Goal: Find specific fact: Locate a discrete piece of known information

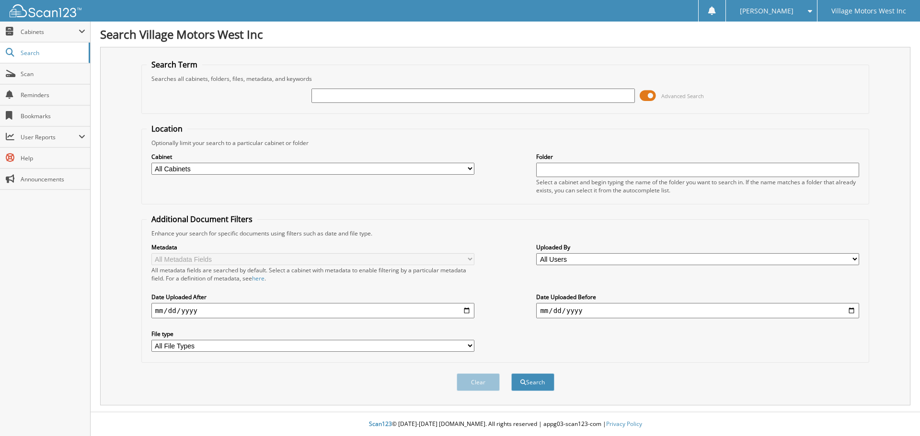
drag, startPoint x: 738, startPoint y: 239, endPoint x: 732, endPoint y: 233, distance: 7.8
click at [738, 239] on div "Metadata All Metadata Fields All metadata fields are searched by default. Selec…" at bounding box center [506, 298] width 718 height 120
click at [410, 93] on input "text" at bounding box center [472, 96] width 323 height 14
type input "111882"
click at [511, 374] on button "Search" at bounding box center [532, 383] width 43 height 18
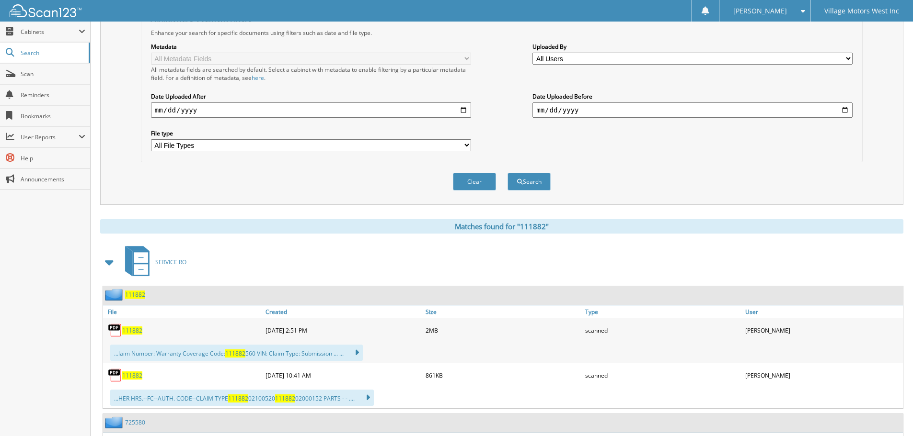
scroll to position [240, 0]
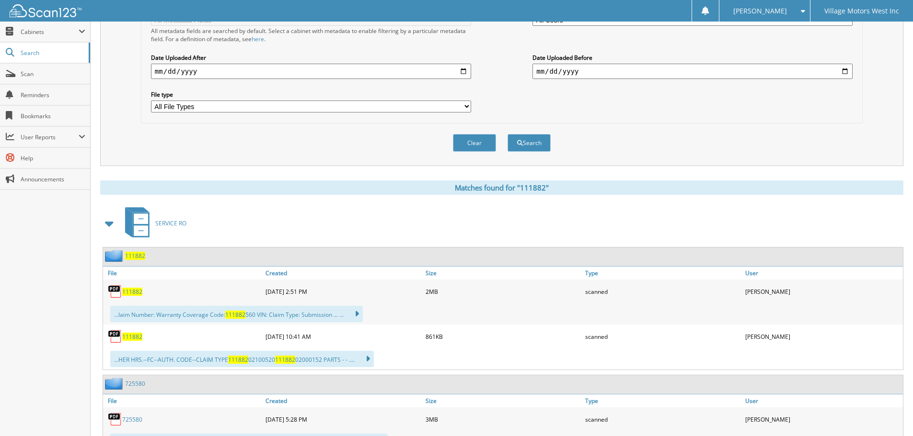
click at [131, 292] on span "111882" at bounding box center [132, 292] width 20 height 8
